Goal: Navigation & Orientation: Find specific page/section

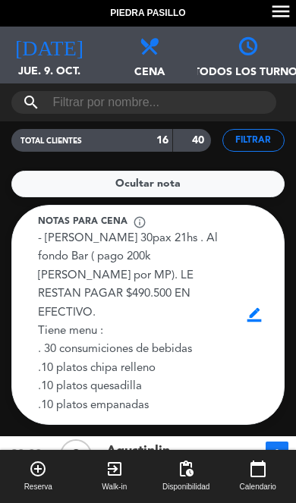
click at [271, 17] on icon "menu" at bounding box center [280, 11] width 23 height 23
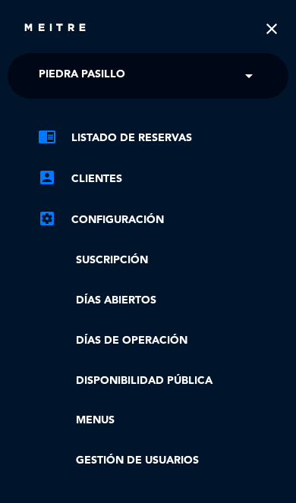
click at [71, 224] on link "settings_applications Configuración" at bounding box center [163, 220] width 250 height 18
click at [75, 218] on link "settings_applications Configuración" at bounding box center [163, 220] width 250 height 18
click at [108, 214] on link "settings_applications Configuración" at bounding box center [163, 220] width 250 height 18
click at [134, 207] on ul "chrome_reader_mode Listado de Reservas account_box Clientes settings_applicatio…" at bounding box center [148, 299] width 280 height 340
click at [139, 208] on ul "chrome_reader_mode Listado de Reservas account_box Clientes settings_applicatio…" at bounding box center [148, 299] width 280 height 340
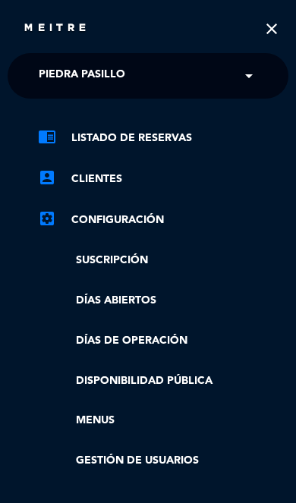
click at [131, 209] on ul "chrome_reader_mode Listado de Reservas account_box Clientes settings_applicatio…" at bounding box center [148, 299] width 280 height 340
click at [144, 216] on link "settings_applications Configuración" at bounding box center [163, 220] width 250 height 18
click at [149, 212] on link "settings_applications Configuración" at bounding box center [163, 220] width 250 height 18
click at [148, 216] on link "settings_applications Configuración" at bounding box center [163, 220] width 250 height 18
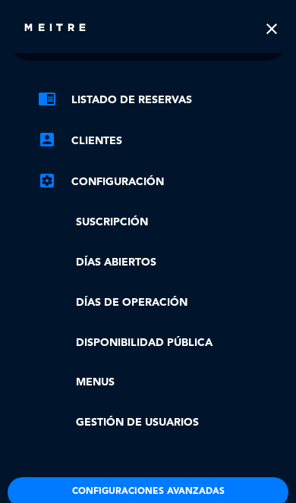
scroll to position [37, 0]
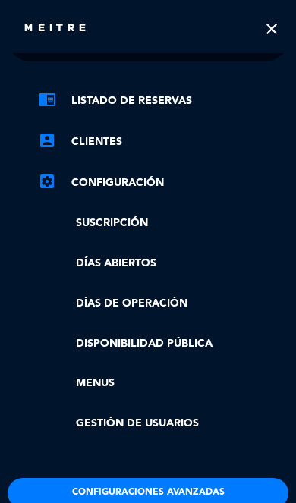
click at [89, 492] on button "Configuraciones avanzadas" at bounding box center [148, 493] width 280 height 30
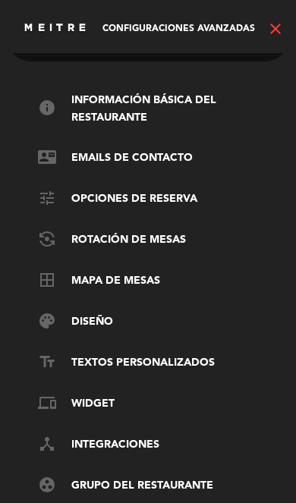
click at [152, 276] on link "border_all Mapa de mesas" at bounding box center [163, 281] width 250 height 18
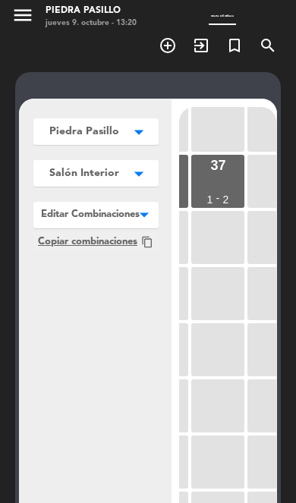
scroll to position [61, 770]
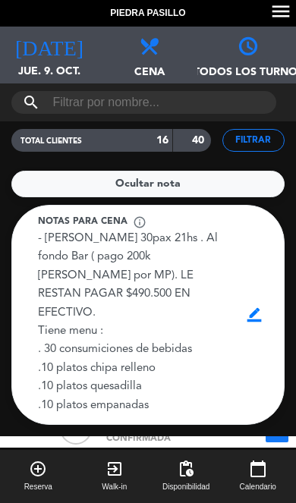
scroll to position [418, 0]
